Goal: Check status

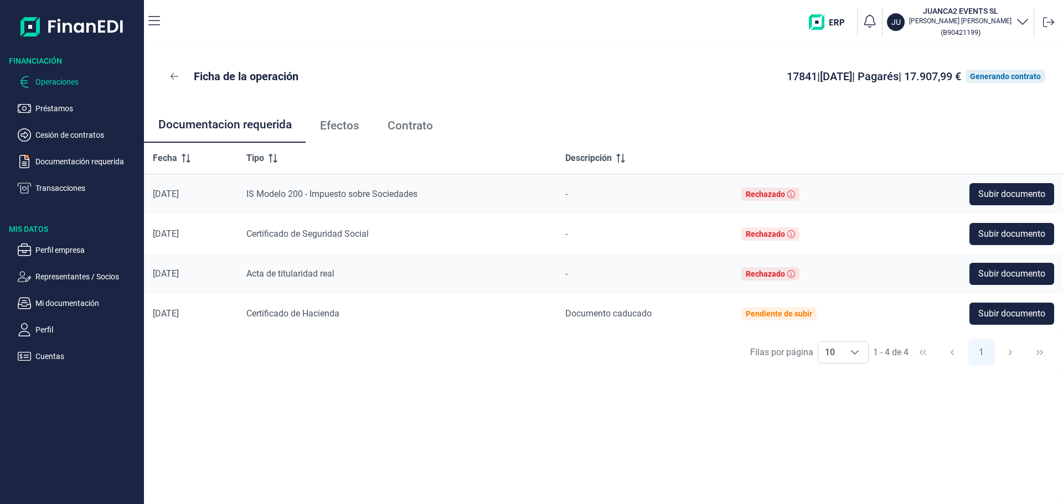
click at [76, 89] on p "Operaciones" at bounding box center [87, 81] width 104 height 13
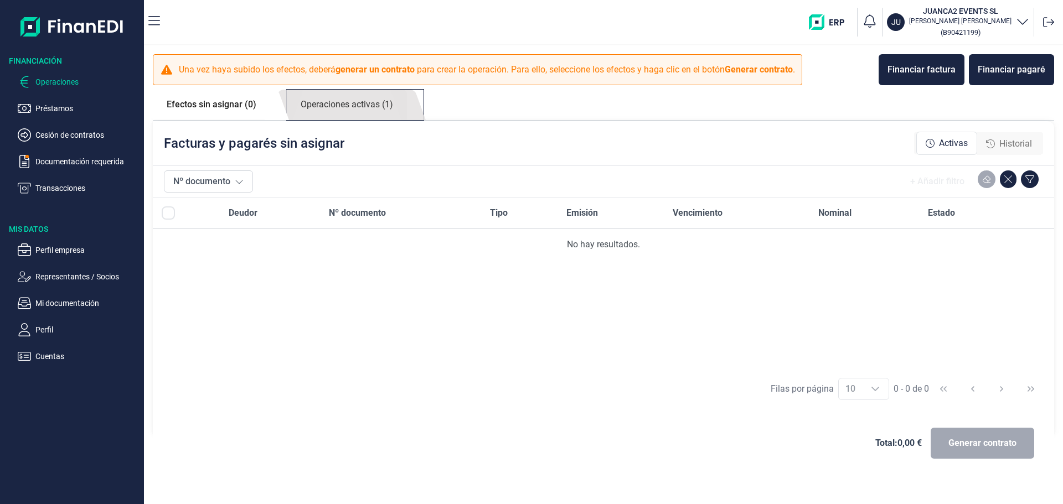
click at [347, 120] on link "Operaciones activas (1)" at bounding box center [347, 105] width 120 height 30
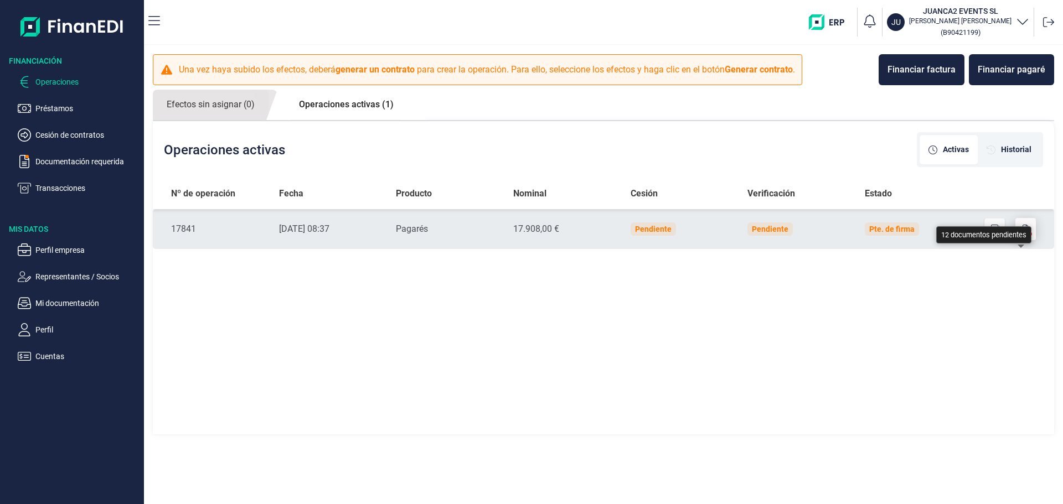
click at [1024, 234] on icon "button" at bounding box center [1026, 229] width 7 height 9
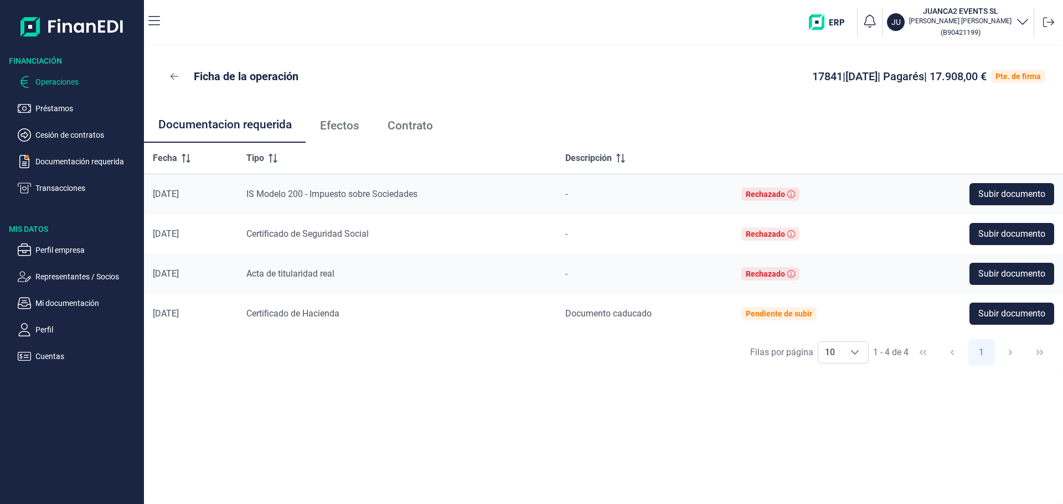
click at [76, 89] on p "Operaciones" at bounding box center [87, 81] width 104 height 13
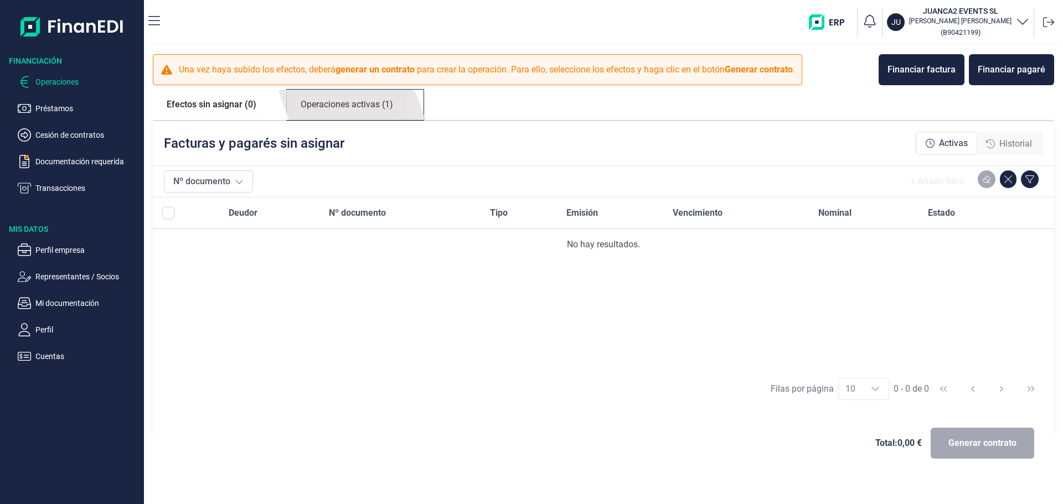
click at [322, 120] on link "Operaciones activas (1)" at bounding box center [347, 105] width 120 height 30
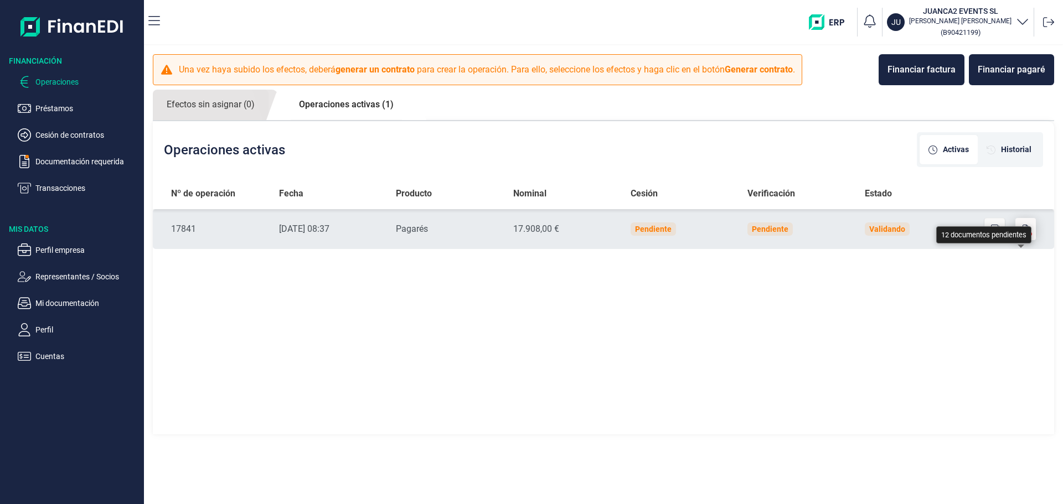
click at [1023, 234] on icon "button" at bounding box center [1026, 229] width 7 height 9
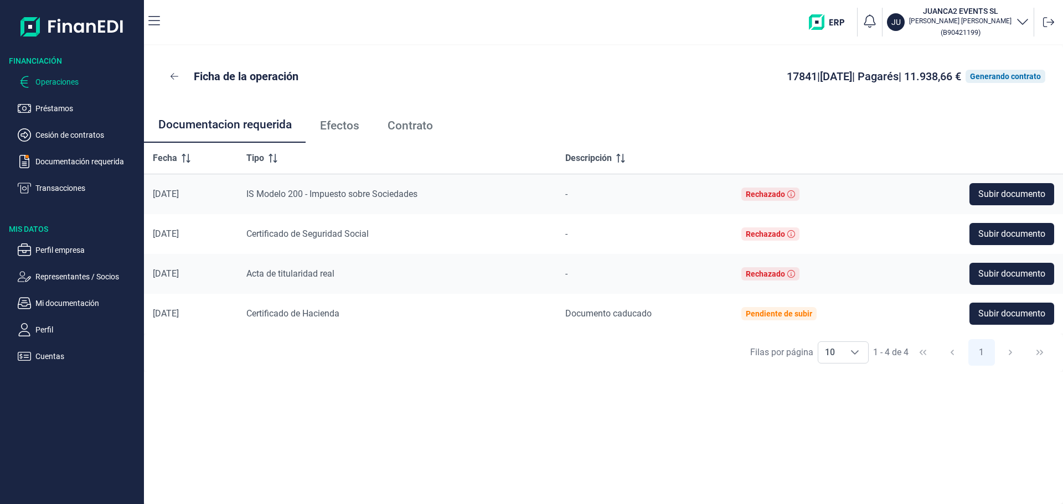
click at [99, 89] on p "Operaciones" at bounding box center [87, 81] width 104 height 13
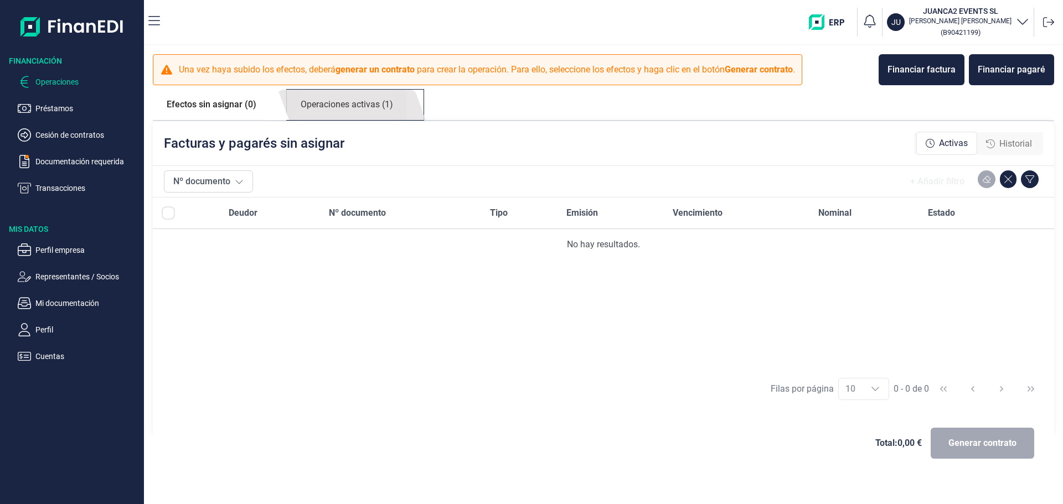
click at [349, 120] on link "Operaciones activas (1)" at bounding box center [347, 105] width 120 height 30
